Goal: Information Seeking & Learning: Find specific fact

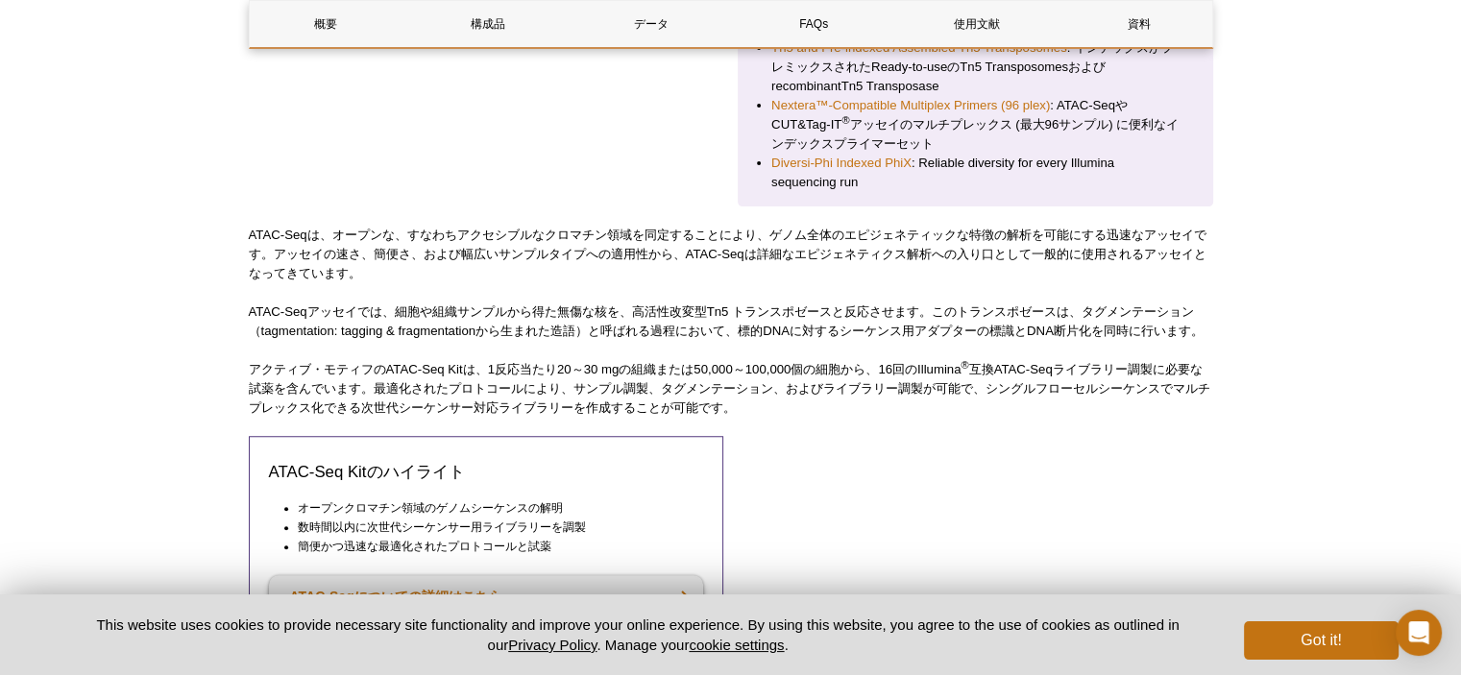
scroll to position [932, 0]
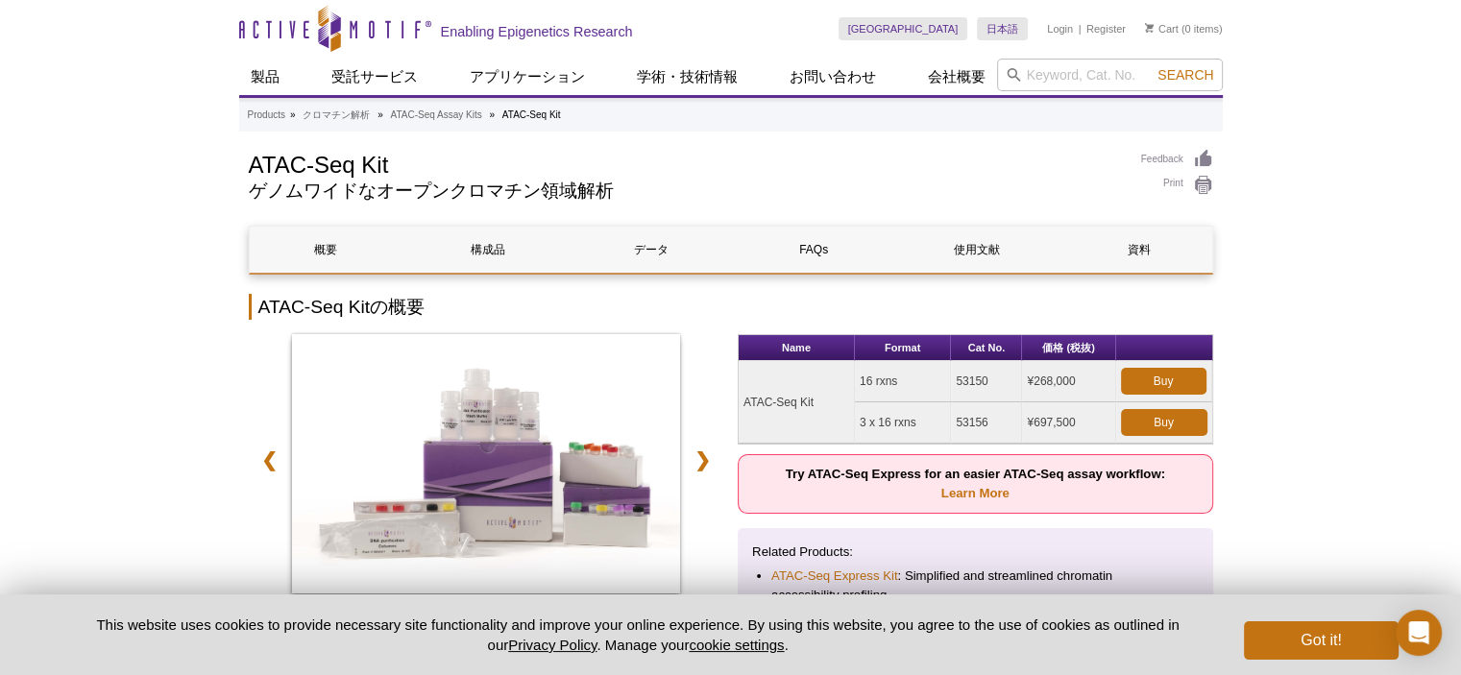
drag, startPoint x: 949, startPoint y: 381, endPoint x: 995, endPoint y: 381, distance: 46.1
click at [995, 381] on tr "ATAC-Seq Kit 16 rxns 53150 ¥268,000 Buy" at bounding box center [975, 381] width 473 height 41
copy tr "53150"
drag, startPoint x: 957, startPoint y: 425, endPoint x: 990, endPoint y: 425, distance: 32.7
click at [990, 425] on tr "3 x 16 rxns 53156 ¥697,500 Buy" at bounding box center [975, 422] width 473 height 41
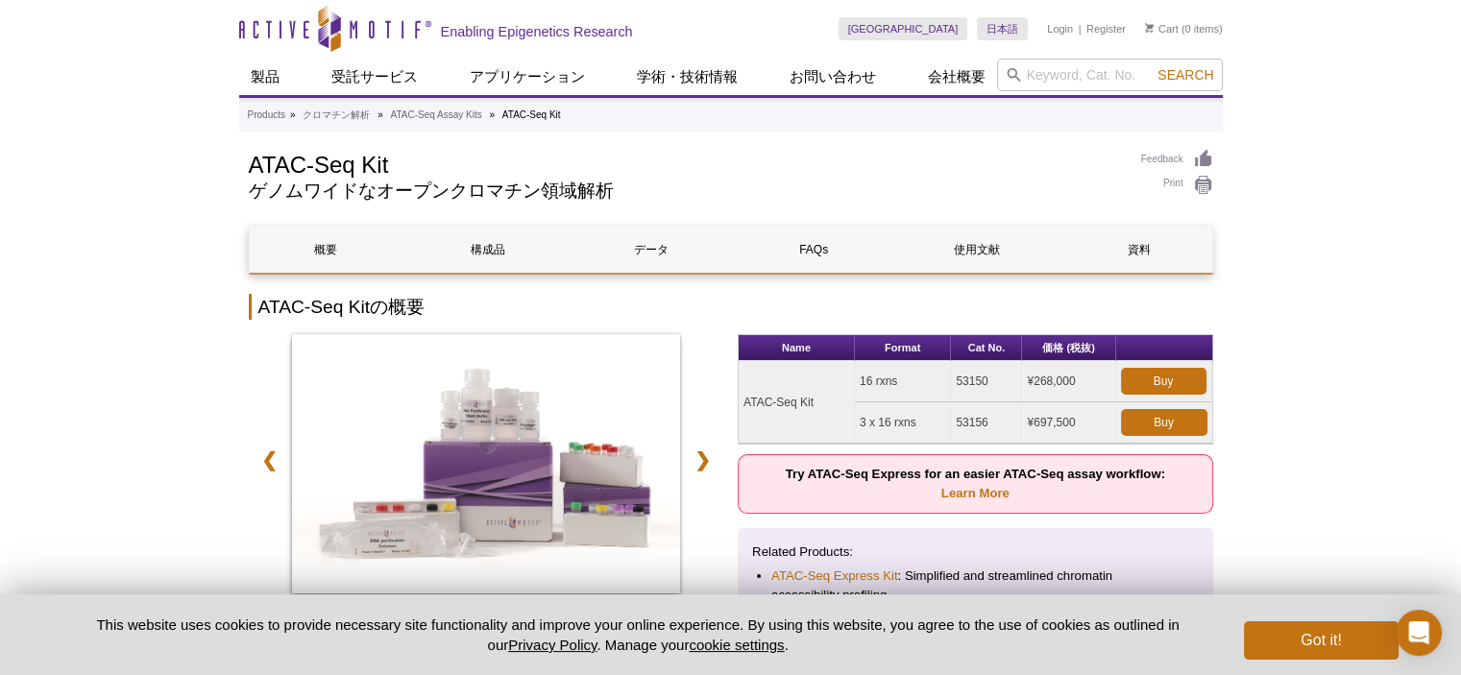
copy tr "53156"
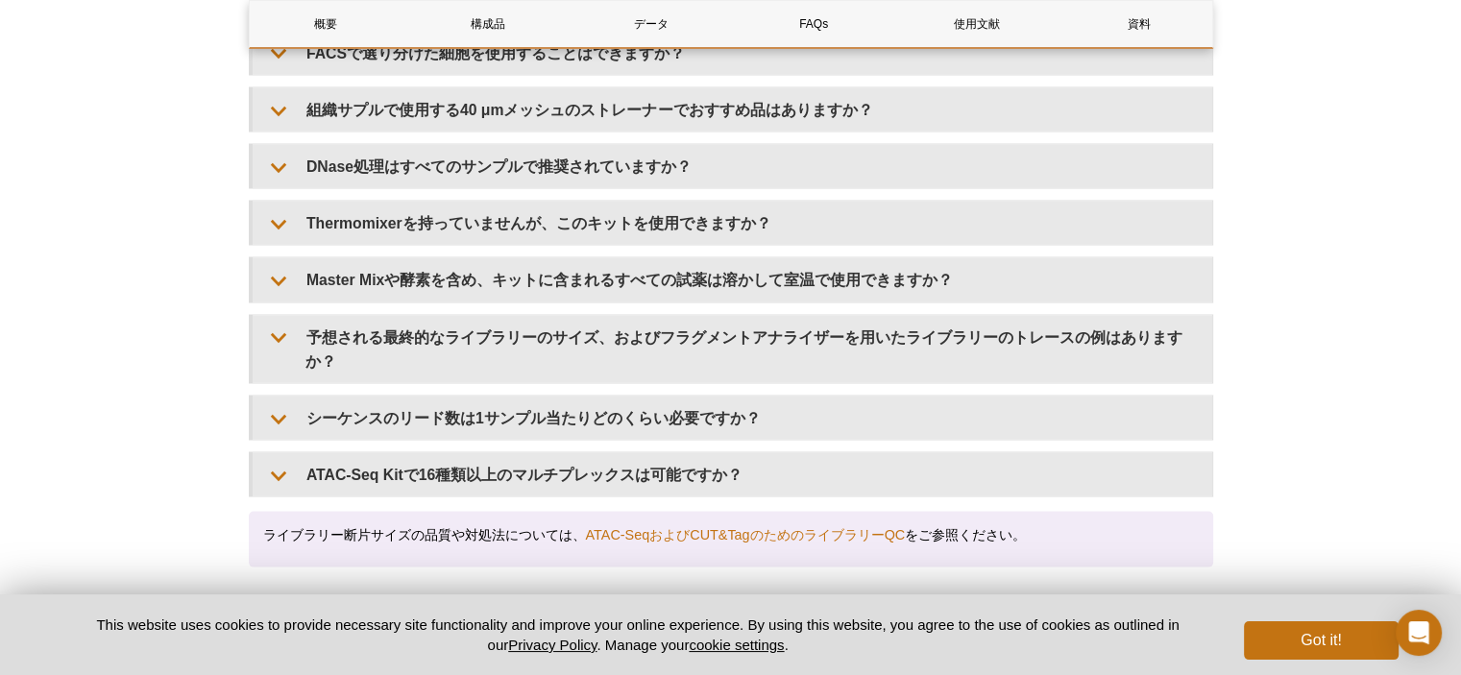
scroll to position [4129, 0]
